Goal: Obtain resource: Download file/media

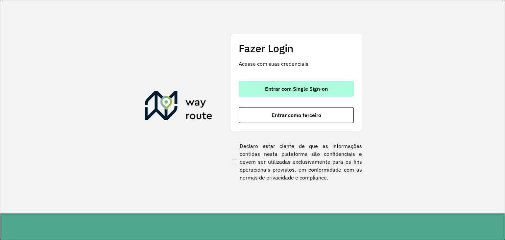
click at [313, 94] on button "Entrar com Single Sign-on" at bounding box center [296, 89] width 115 height 16
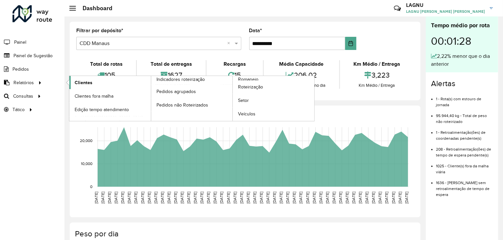
click at [79, 84] on span "Clientes" at bounding box center [84, 82] width 18 height 7
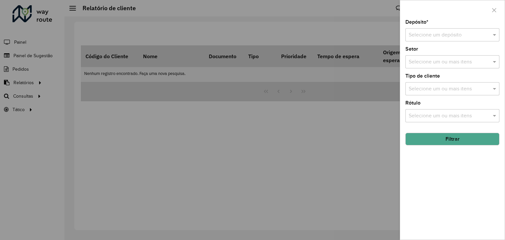
click at [471, 92] on div "Selecione um ou mais itens" at bounding box center [453, 88] width 94 height 13
click at [474, 33] on input "text" at bounding box center [446, 35] width 74 height 8
click at [466, 63] on div "CDD Manaus" at bounding box center [452, 65] width 93 height 11
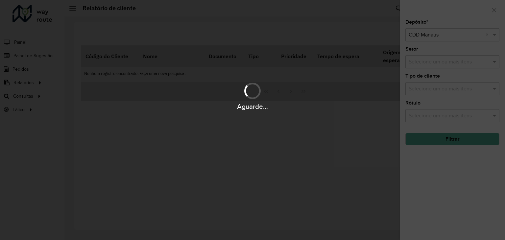
click at [473, 86] on div "Aguarde..." at bounding box center [252, 95] width 505 height 31
click at [484, 90] on div "Aguarde..." at bounding box center [252, 95] width 505 height 31
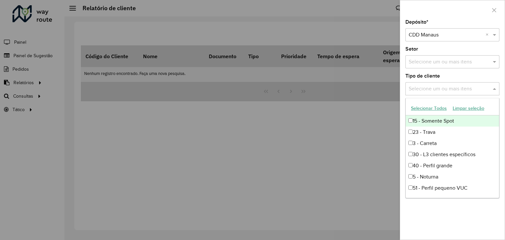
click at [484, 90] on input "text" at bounding box center [449, 89] width 84 height 8
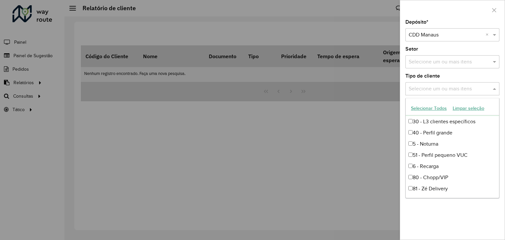
scroll to position [44, 0]
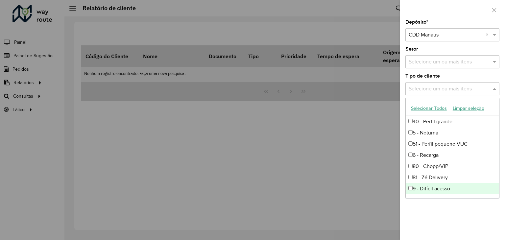
click at [467, 189] on div "9 - Difícil acesso" at bounding box center [452, 188] width 93 height 11
click at [472, 200] on div "Depósito * Selecione um depósito × CDD Manaus × Setor Selecione um ou mais iten…" at bounding box center [452, 130] width 105 height 220
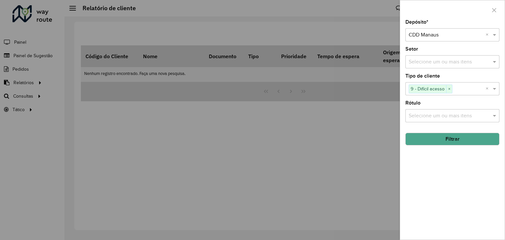
click at [471, 135] on button "Filtrar" at bounding box center [453, 139] width 94 height 13
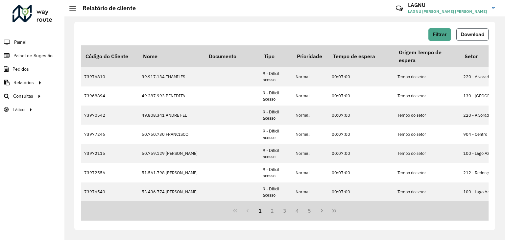
click at [472, 30] on button "Download" at bounding box center [473, 34] width 32 height 13
